Goal: Check status: Check status

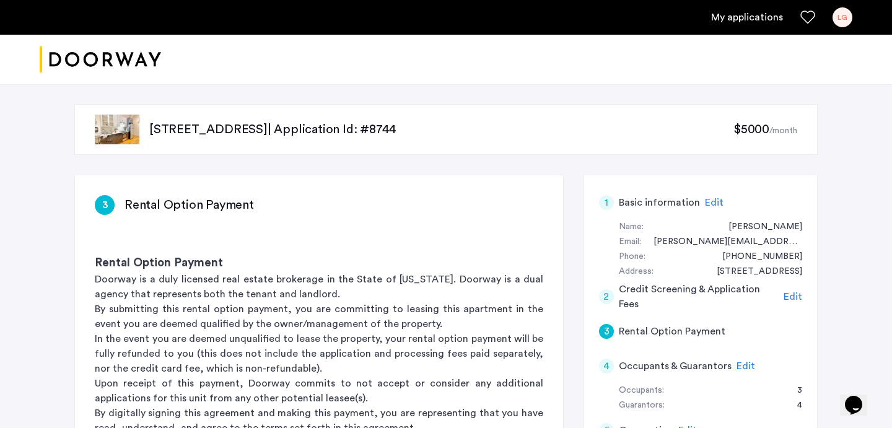
click at [267, 128] on p "1088 Bedford Avenue, Unit 1, Brooklyn, NY 11216 | Application Id: #8744" at bounding box center [441, 129] width 584 height 17
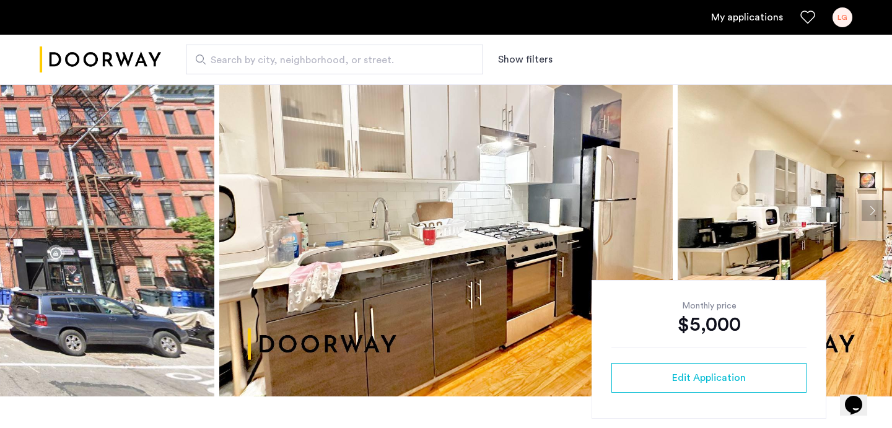
scroll to position [60, 0]
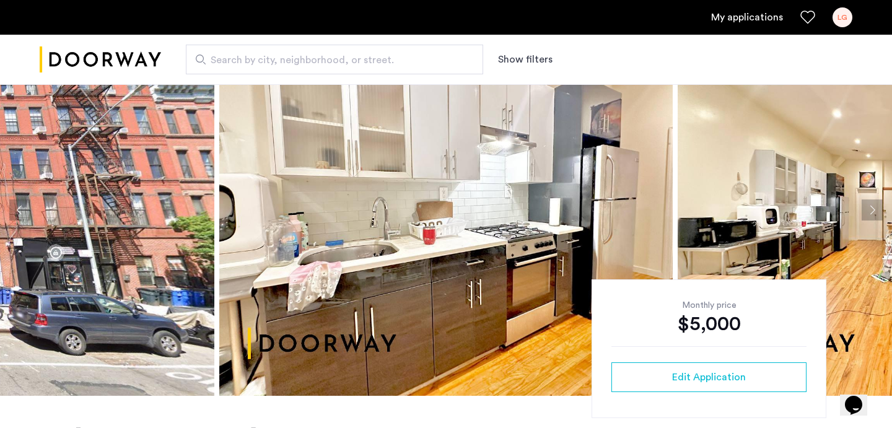
click at [478, 193] on img at bounding box center [445, 210] width 453 height 372
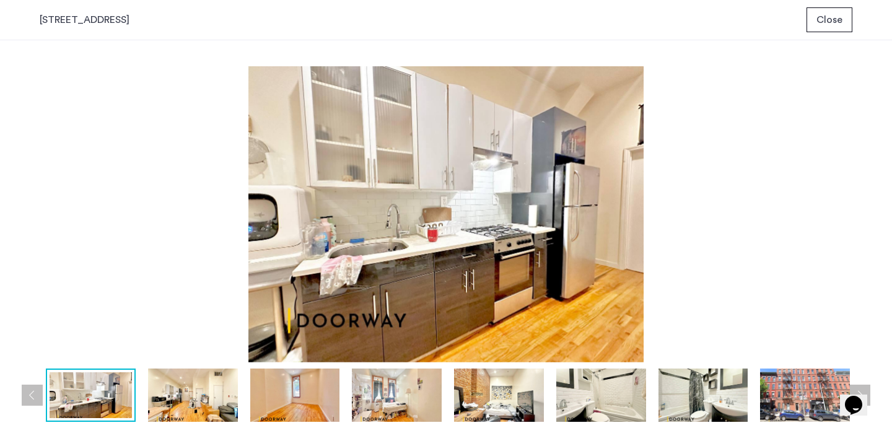
scroll to position [0, 0]
click at [222, 342] on img at bounding box center [446, 214] width 813 height 296
click at [183, 382] on img at bounding box center [193, 395] width 90 height 53
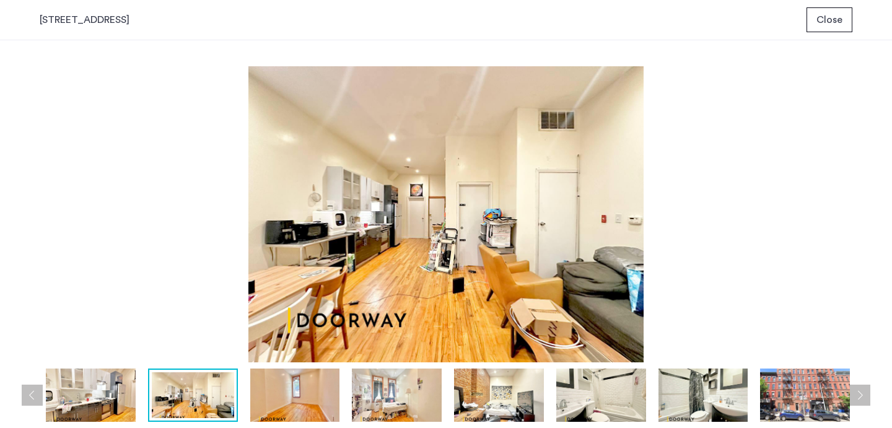
click at [278, 392] on img at bounding box center [295, 395] width 90 height 53
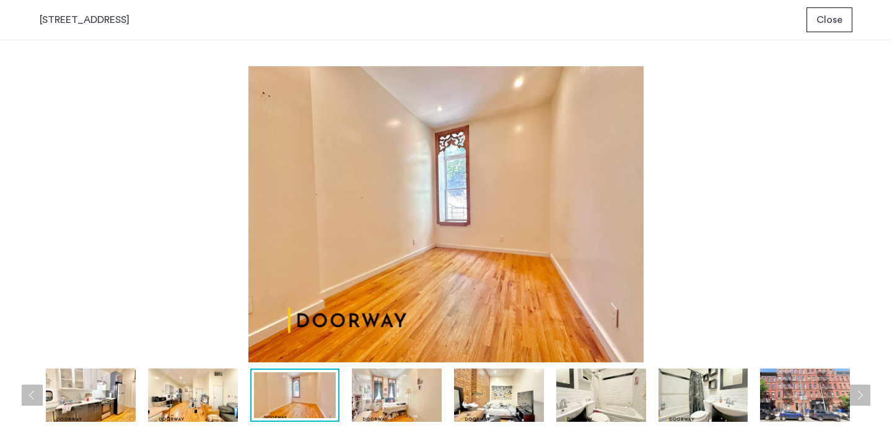
click at [190, 382] on img at bounding box center [193, 395] width 90 height 53
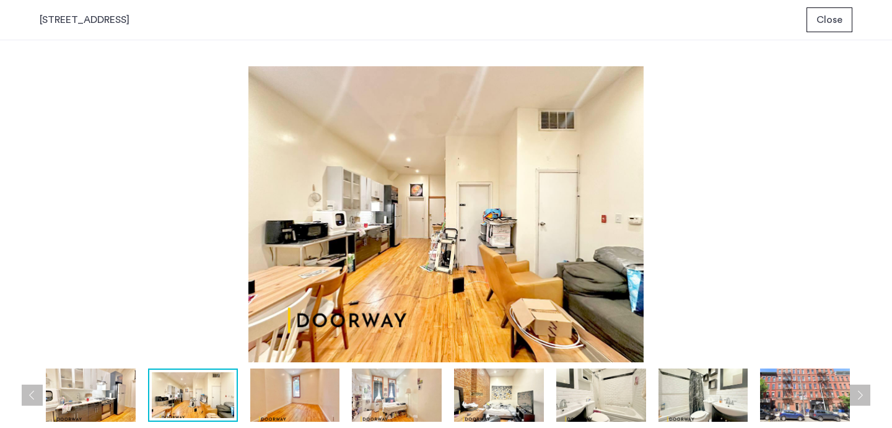
click at [305, 387] on img at bounding box center [295, 395] width 90 height 53
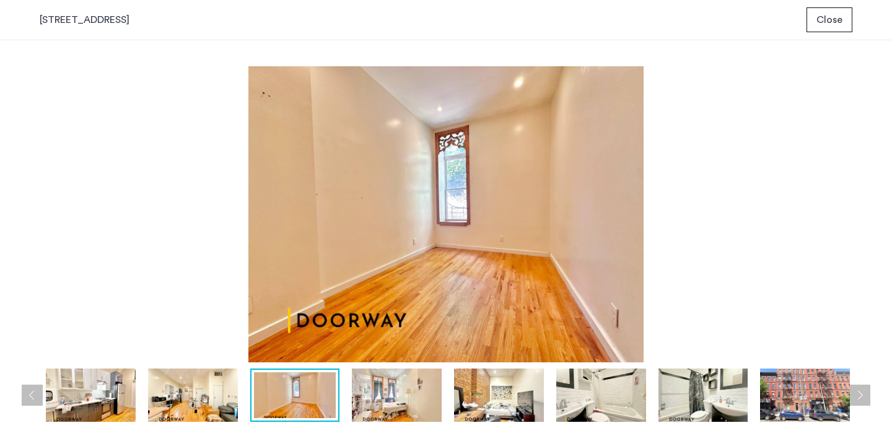
click at [387, 402] on img at bounding box center [397, 395] width 90 height 53
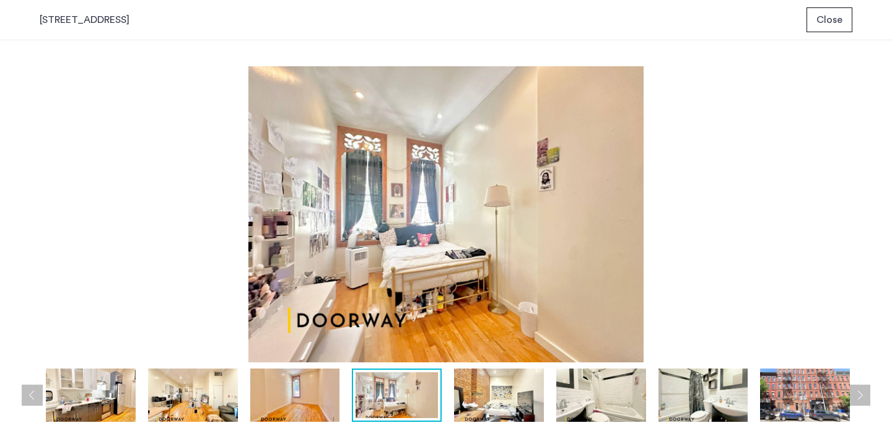
click at [476, 395] on img at bounding box center [499, 395] width 90 height 53
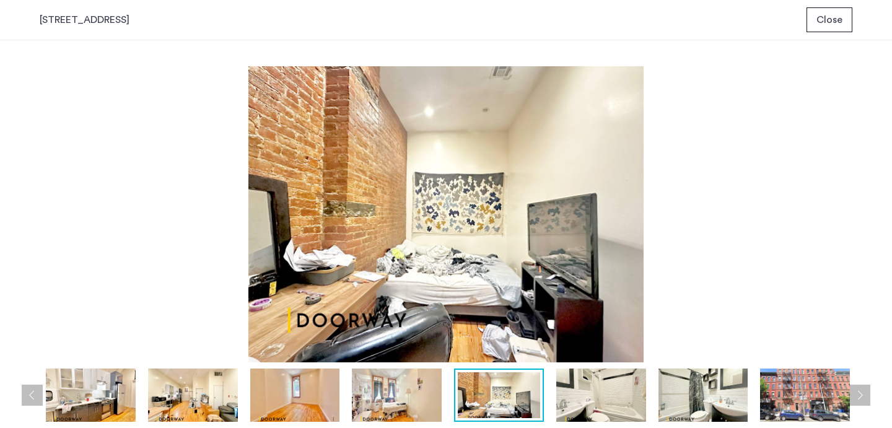
click at [586, 393] on img at bounding box center [601, 395] width 90 height 53
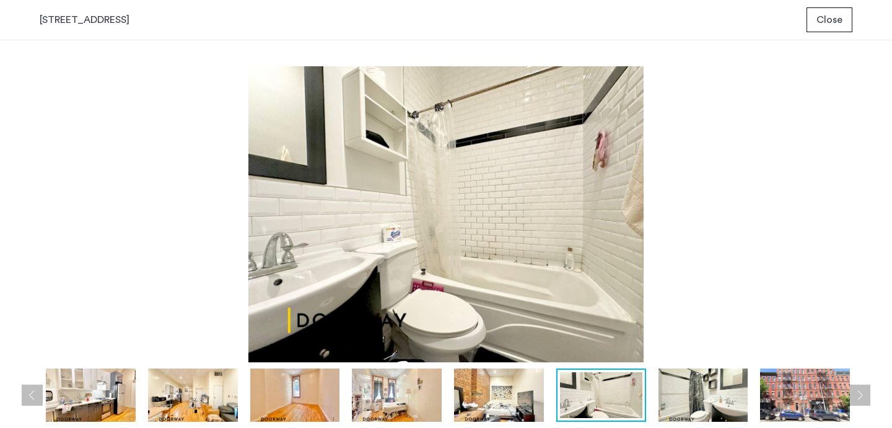
click at [579, 393] on img at bounding box center [601, 395] width 82 height 46
click at [718, 388] on img at bounding box center [704, 395] width 90 height 53
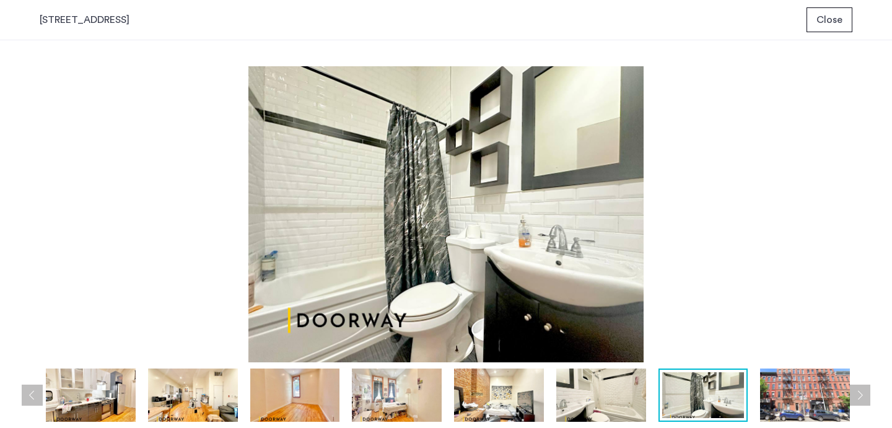
click at [794, 385] on img at bounding box center [805, 395] width 90 height 53
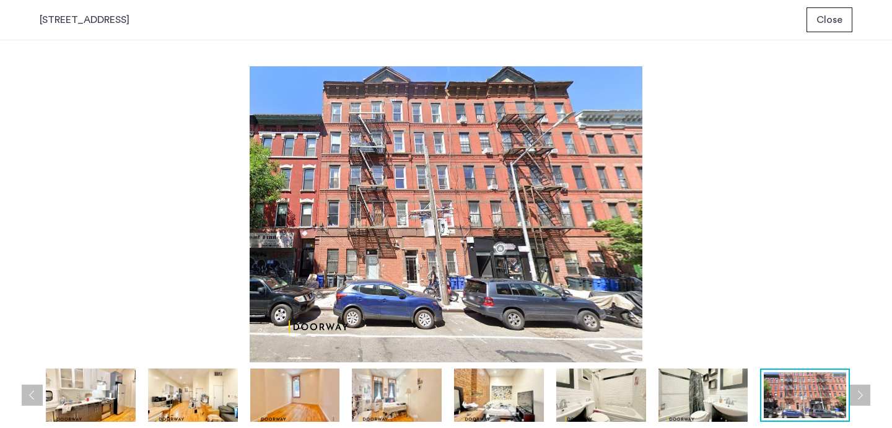
click at [836, 13] on span "Close" at bounding box center [829, 19] width 26 height 15
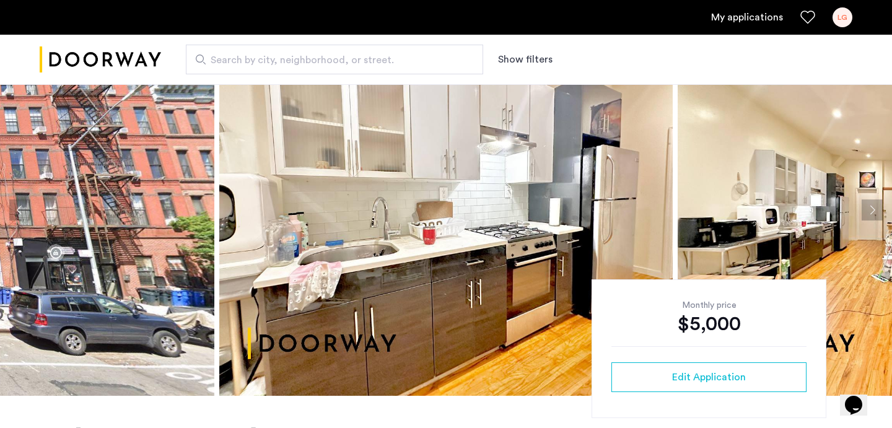
click at [751, 9] on ul "My applications LG" at bounding box center [446, 17] width 813 height 20
click at [745, 15] on link "My applications" at bounding box center [747, 17] width 72 height 15
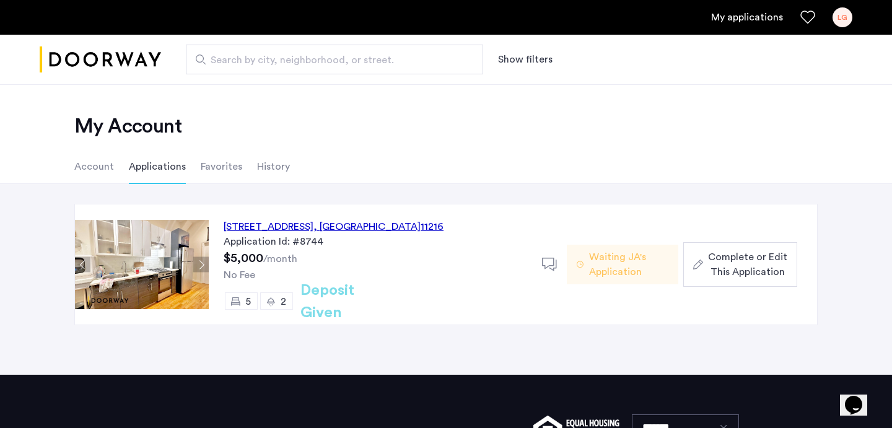
click at [616, 266] on span "Waiting JA's Application" at bounding box center [628, 265] width 79 height 30
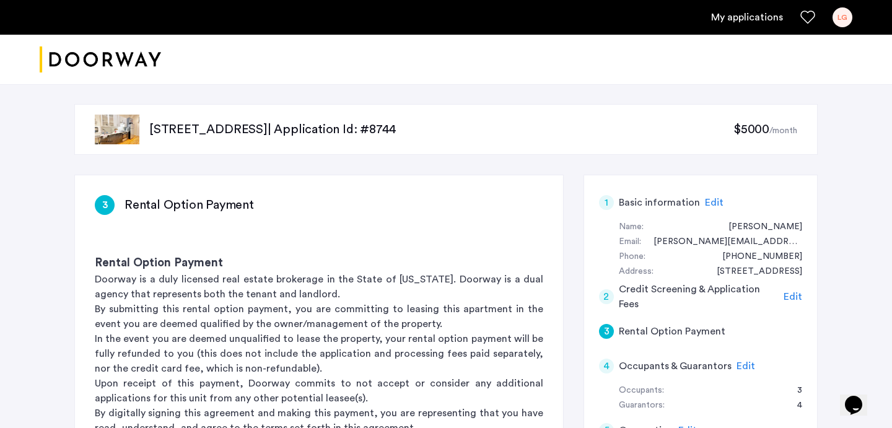
click at [738, 19] on link "My applications" at bounding box center [747, 17] width 72 height 15
